Goal: Task Accomplishment & Management: Use online tool/utility

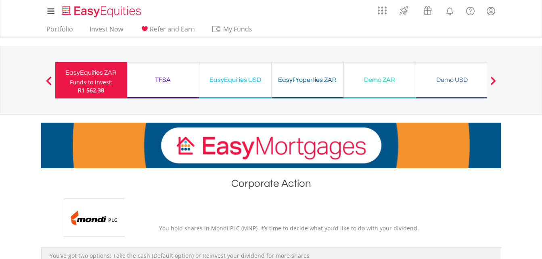
click at [99, 83] on div "Funds to invest:" at bounding box center [91, 82] width 43 height 8
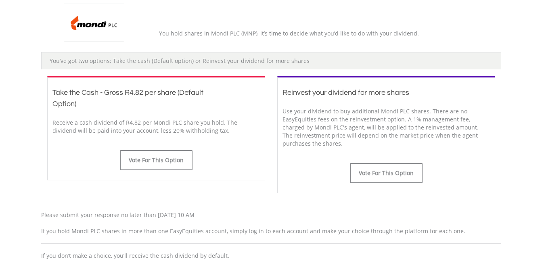
scroll to position [197, 0]
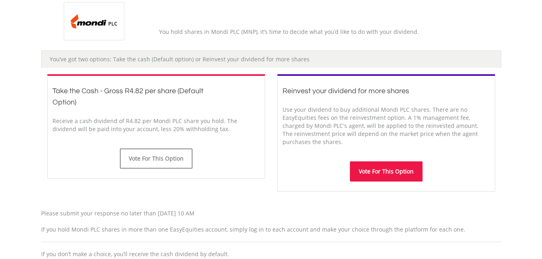
click at [414, 172] on button "Vote For This Option" at bounding box center [386, 172] width 73 height 20
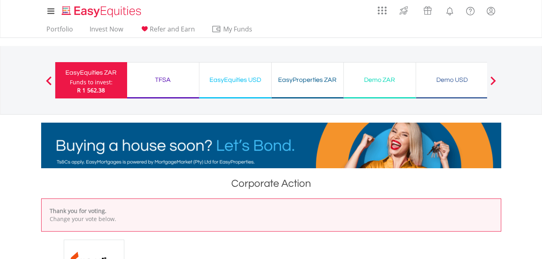
click at [77, 80] on div "Funds to invest:" at bounding box center [91, 82] width 43 height 8
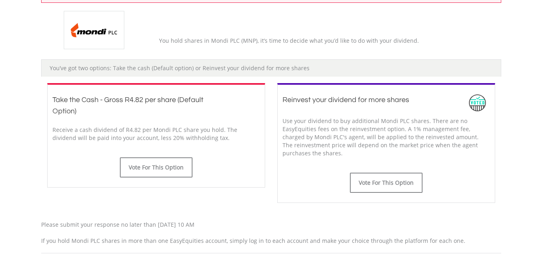
scroll to position [235, 0]
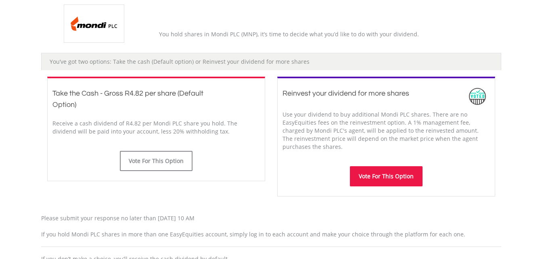
click at [399, 174] on button "Vote For This Option" at bounding box center [386, 176] width 73 height 20
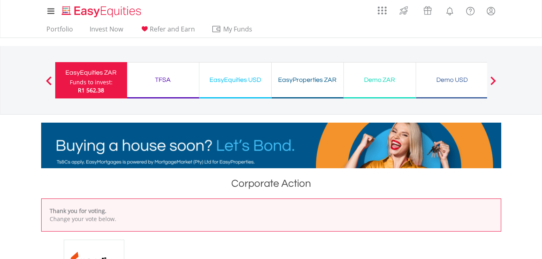
click at [110, 79] on div "Funds to invest:" at bounding box center [91, 82] width 43 height 8
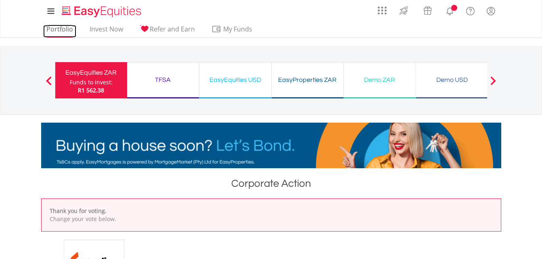
click at [60, 30] on link "Portfolio" at bounding box center [59, 31] width 33 height 13
